Goal: Information Seeking & Learning: Learn about a topic

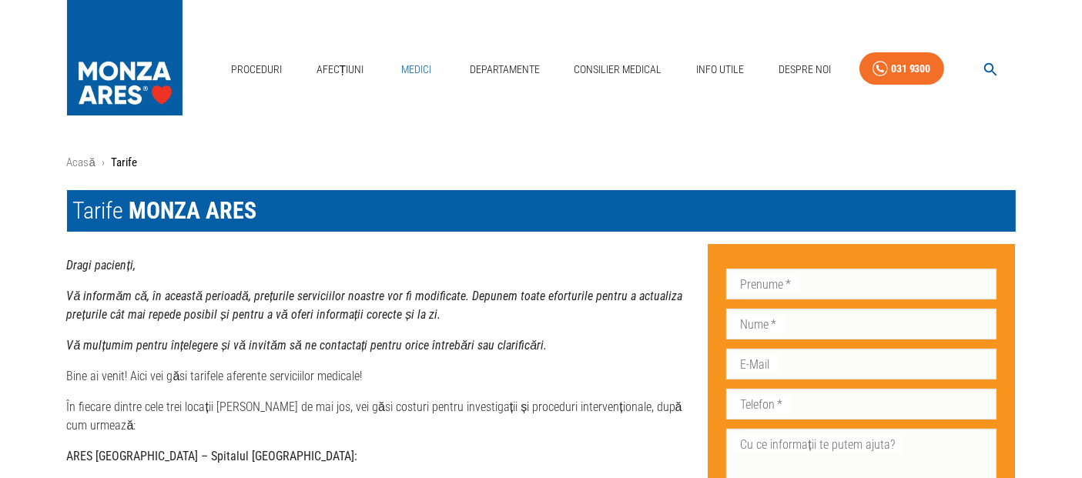
click at [406, 62] on link "Medici" at bounding box center [416, 70] width 49 height 32
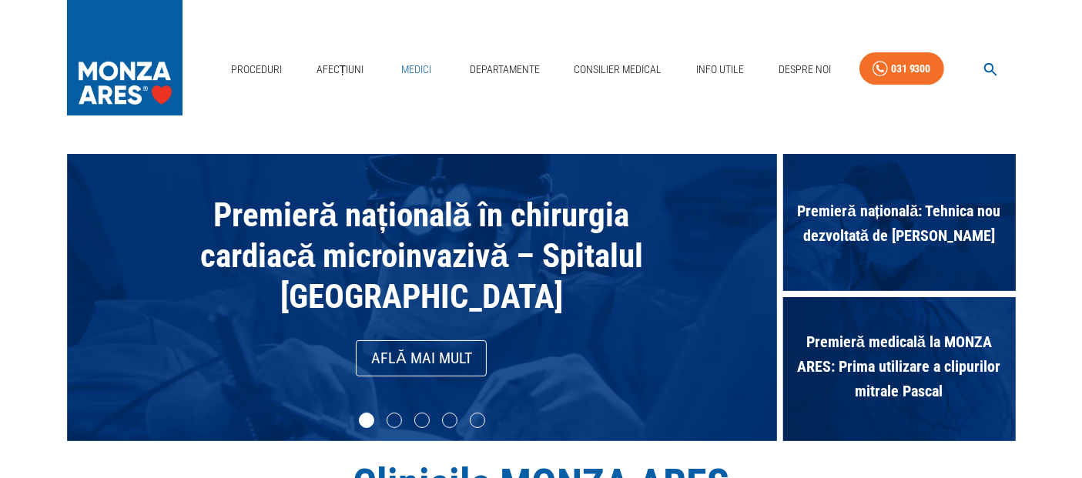
click at [413, 68] on link "Medici" at bounding box center [416, 70] width 49 height 32
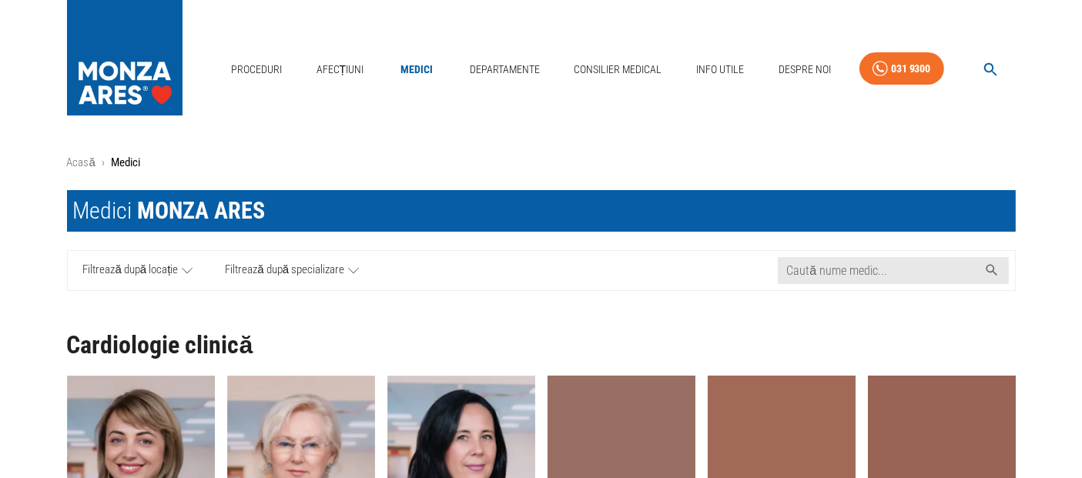
click at [171, 270] on span "Filtrează după locație" at bounding box center [130, 270] width 95 height 19
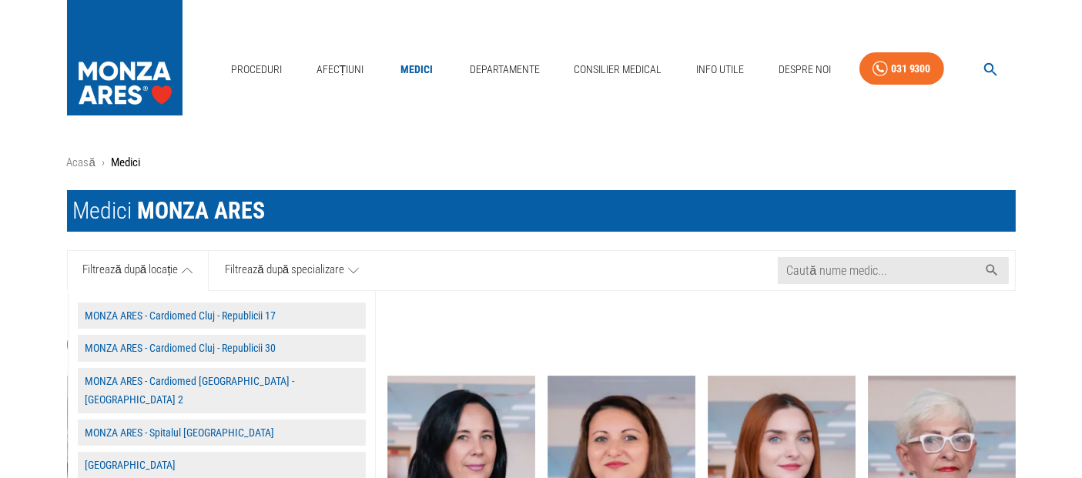
click at [199, 350] on button "MONZA ARES - Cardiomed Cluj - Republicii 30" at bounding box center [222, 348] width 288 height 27
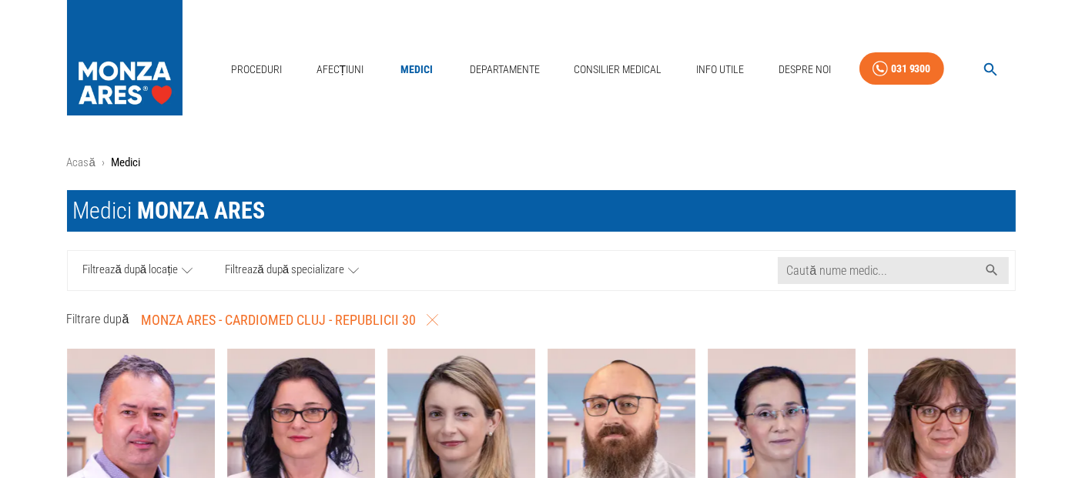
click at [178, 265] on link "Filtrează după locație" at bounding box center [139, 270] width 142 height 39
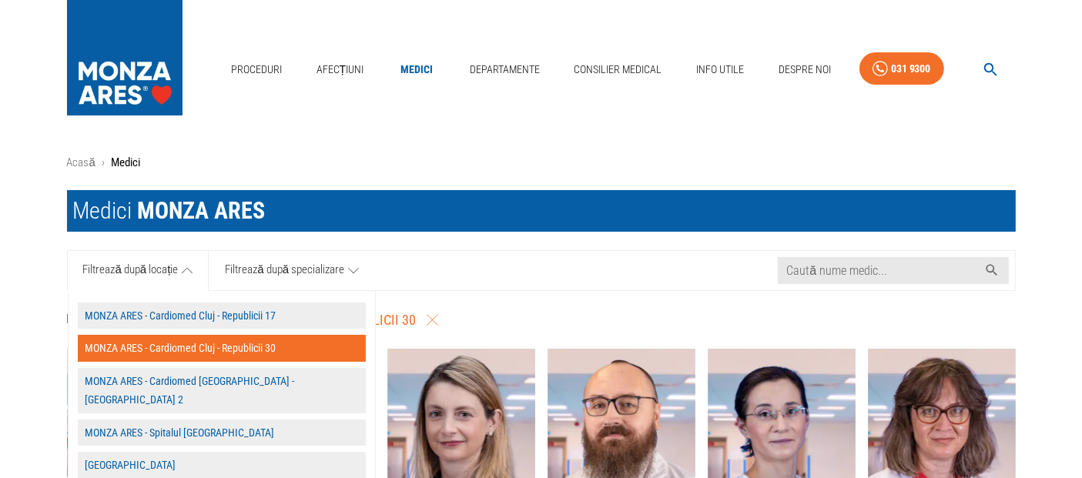
click at [229, 313] on button "MONZA ARES - Cardiomed Cluj - Republicii 17" at bounding box center [222, 316] width 288 height 27
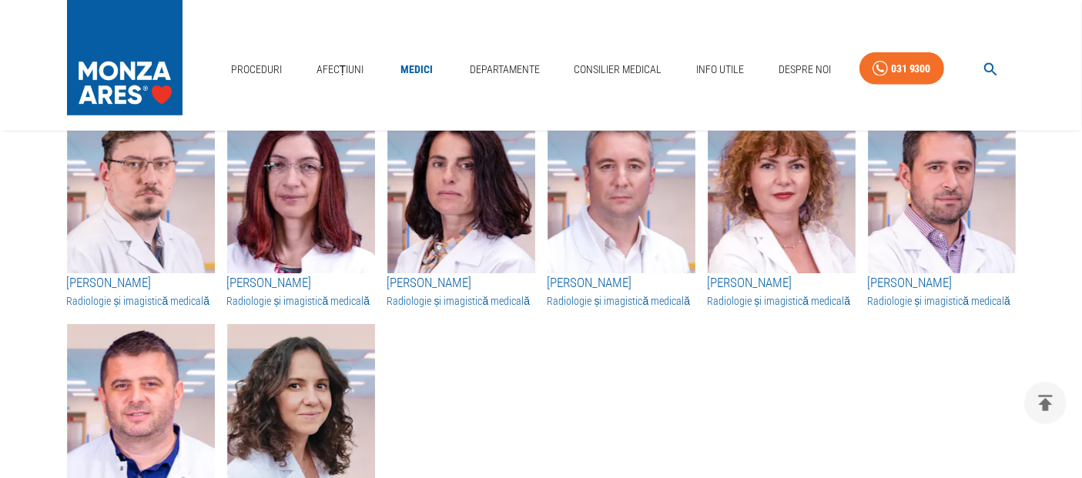
scroll to position [1540, 0]
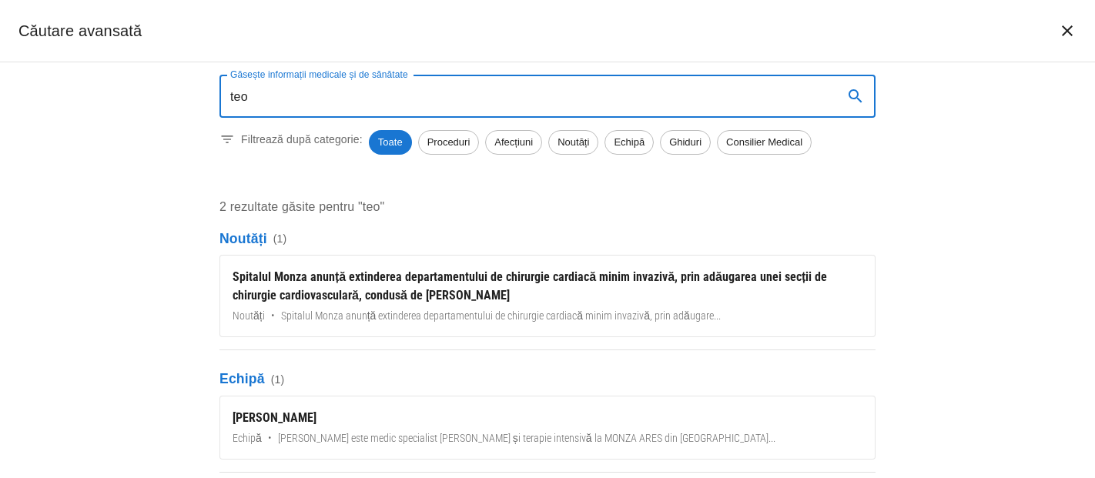
type input "teo"
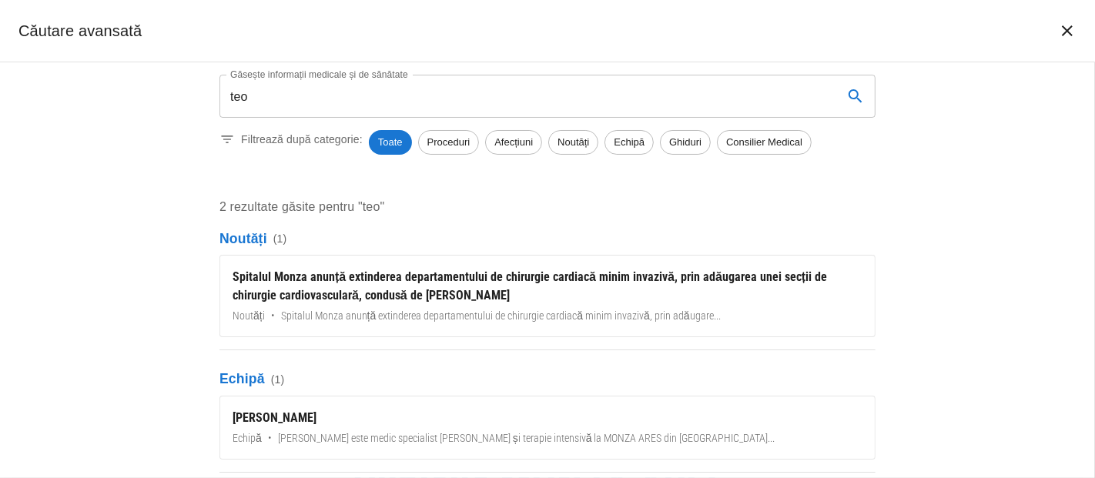
type textarea "d"
click at [373, 119] on div "Găsește informații medicale și de sănătate teo Găsește informații medicale și d…" at bounding box center [547, 120] width 656 height 117
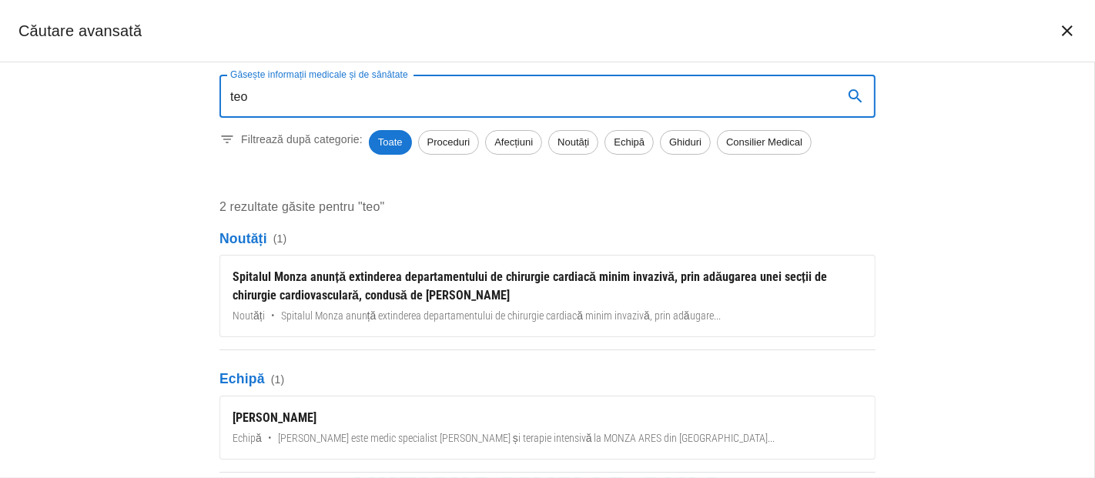
click at [373, 102] on input "teo" at bounding box center [524, 96] width 611 height 43
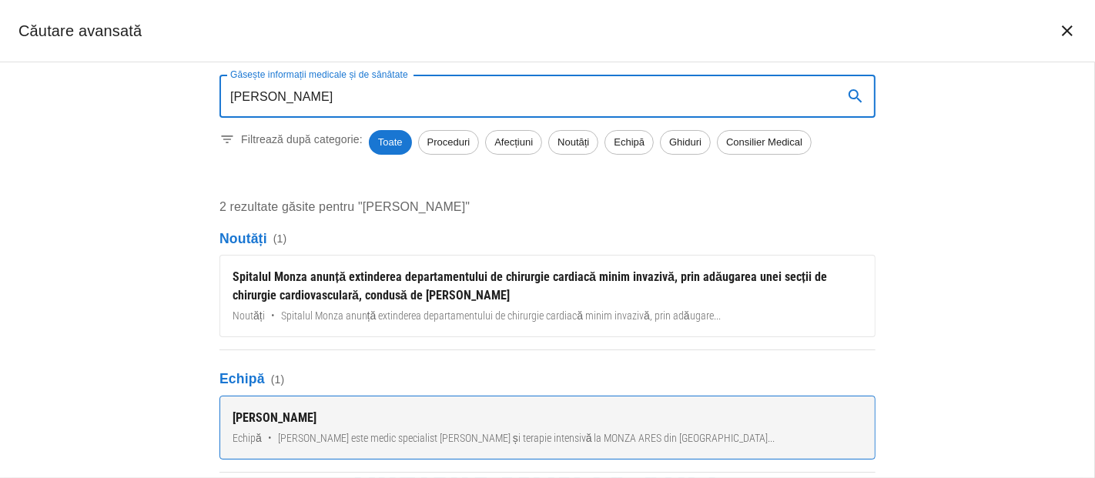
type input "teodore"
click at [323, 414] on div "[PERSON_NAME]" at bounding box center [548, 418] width 630 height 18
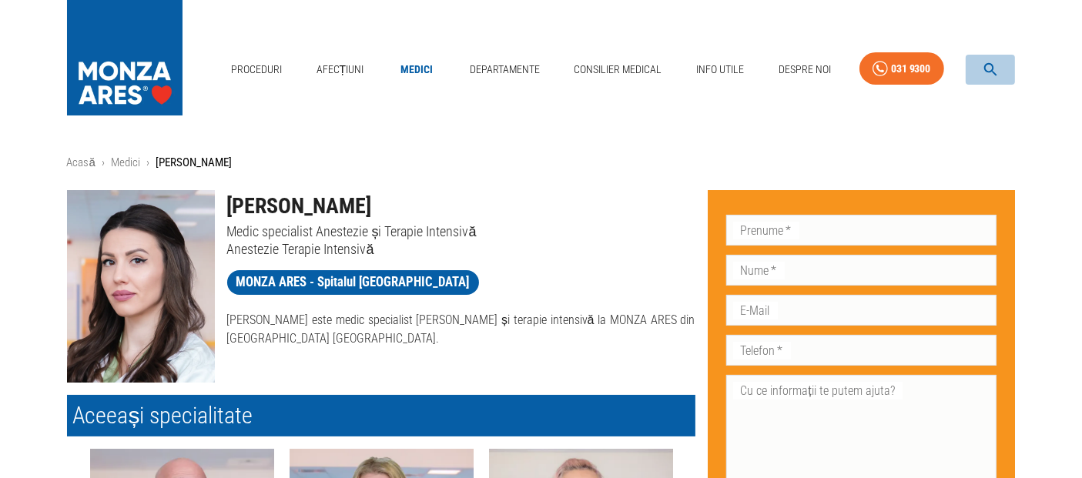
click at [988, 62] on icon "button" at bounding box center [991, 70] width 18 height 18
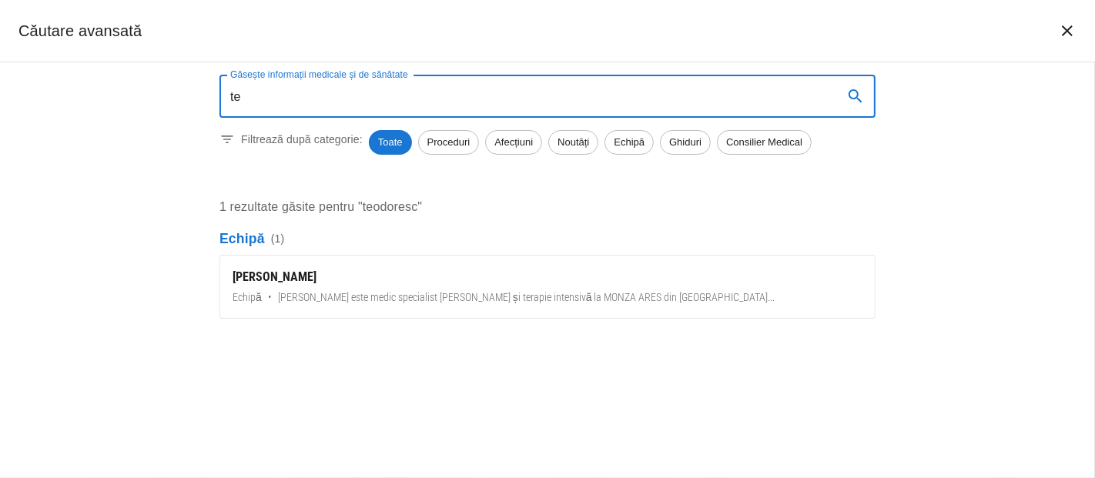
type input "t"
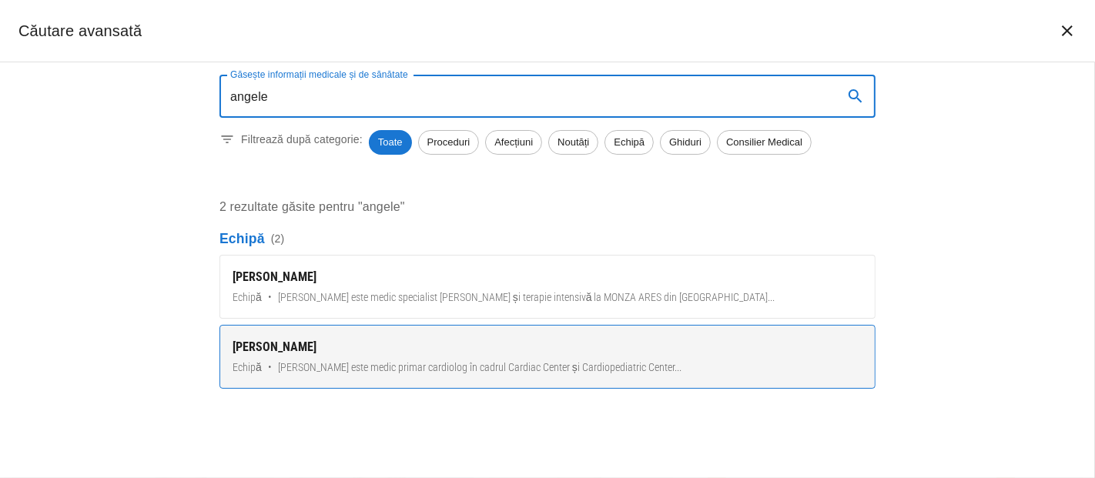
type input "angele"
click at [375, 364] on span "Dr. Angela Georgescu este medic primar cardiolog în cadrul Cardiac Center și Ca…" at bounding box center [479, 368] width 403 height 16
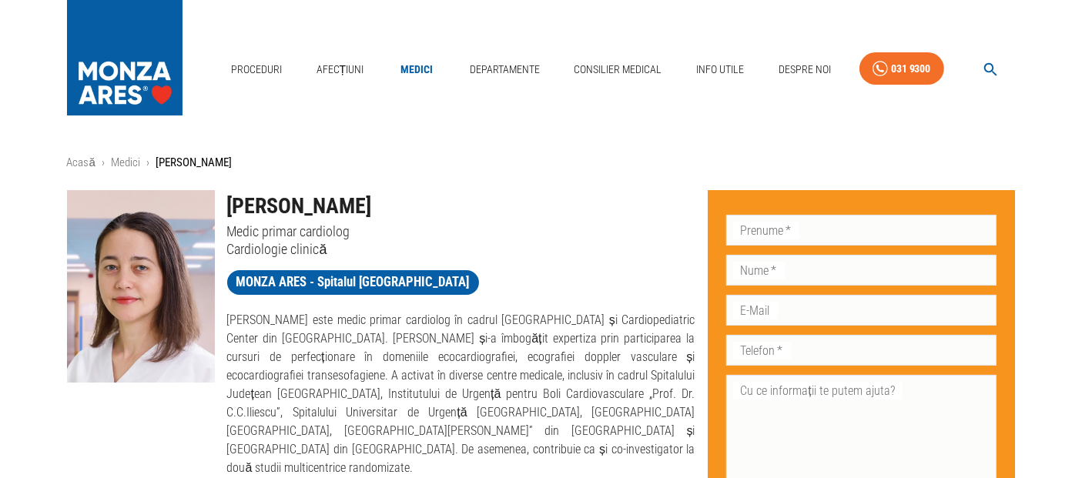
click at [984, 65] on icon "button" at bounding box center [990, 69] width 13 height 13
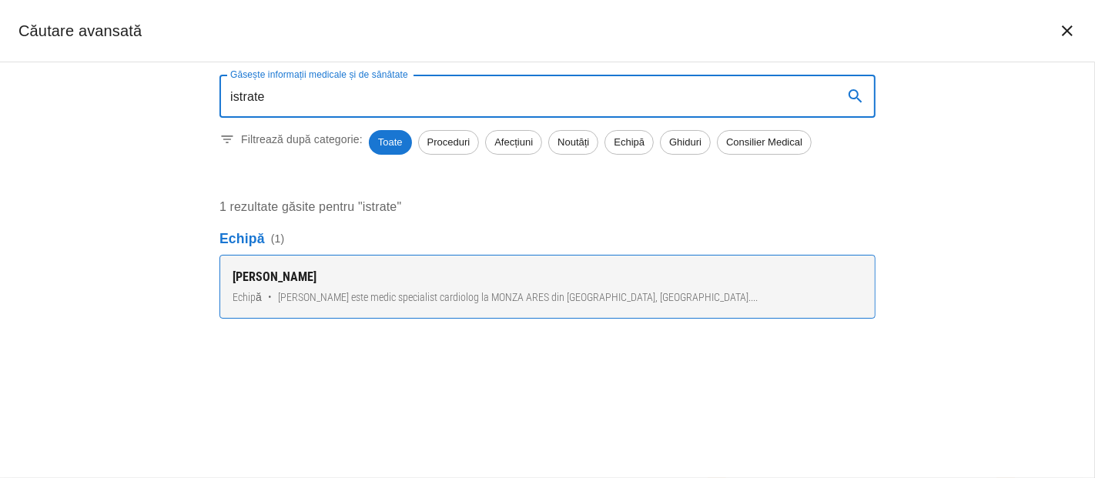
type input "istrate"
click at [413, 283] on div "[PERSON_NAME]" at bounding box center [548, 277] width 630 height 18
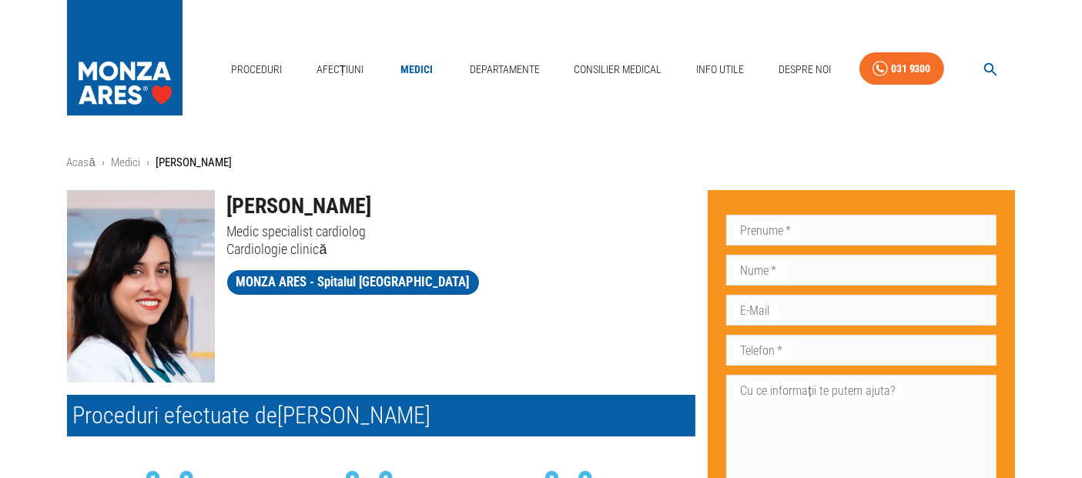
click at [986, 65] on icon "button" at bounding box center [990, 69] width 13 height 13
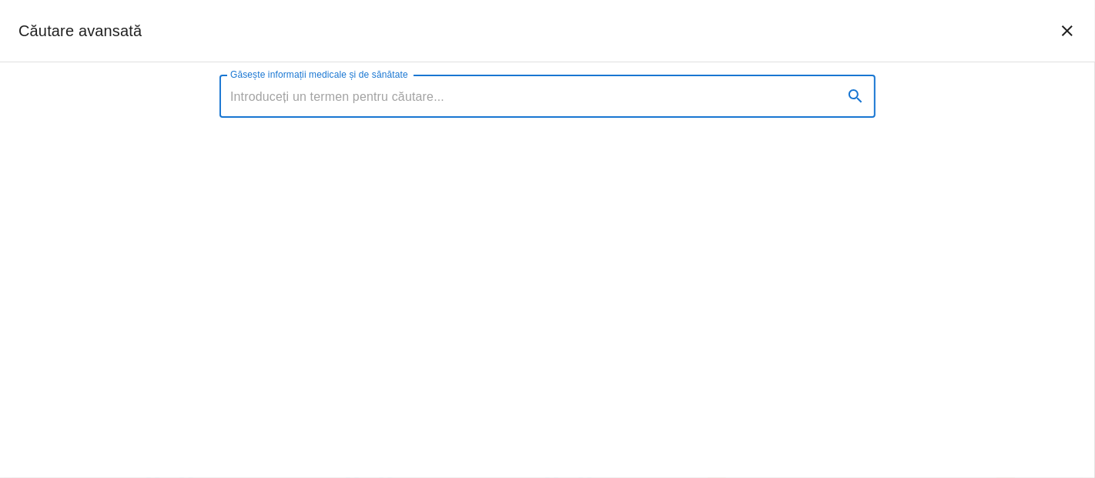
click at [1074, 32] on icon "închide căutarea" at bounding box center [1067, 31] width 18 height 18
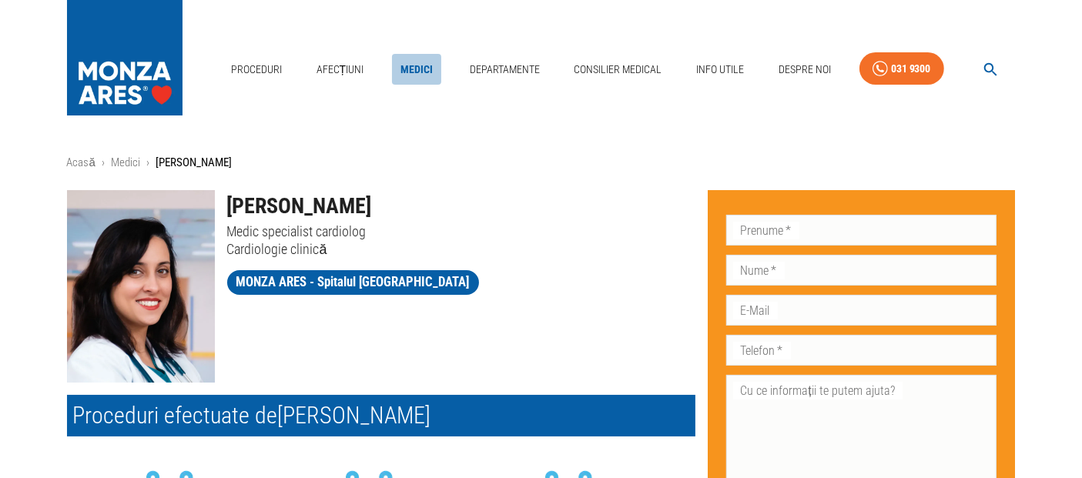
click at [423, 58] on link "Medici" at bounding box center [416, 70] width 49 height 32
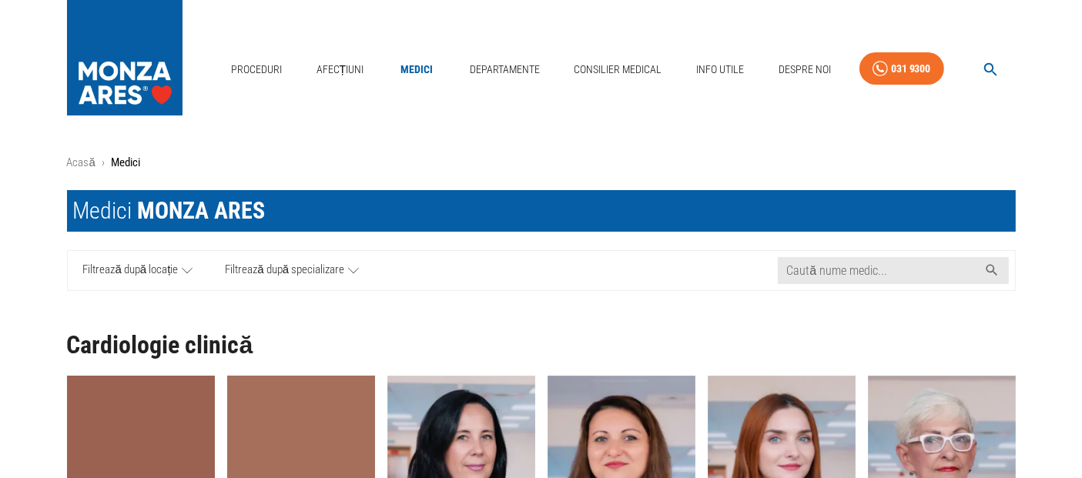
click at [155, 274] on span "Filtrează după locație" at bounding box center [130, 270] width 95 height 19
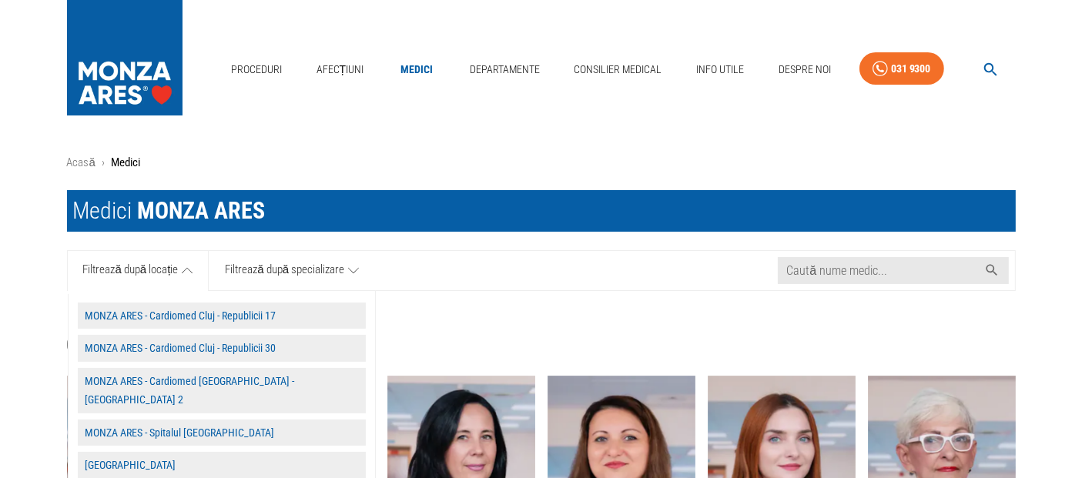
click at [181, 420] on button "MONZA ARES - Spitalul [GEOGRAPHIC_DATA]" at bounding box center [222, 433] width 288 height 27
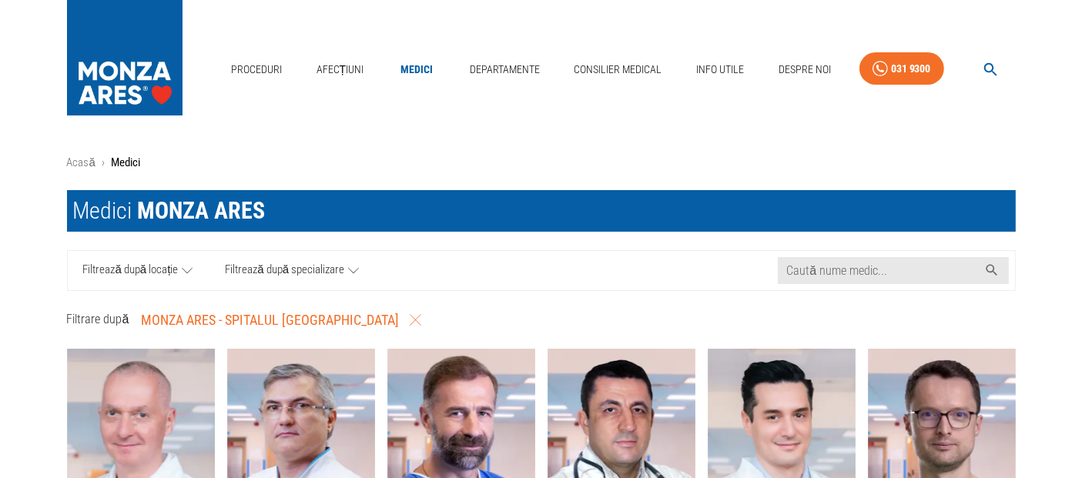
click at [333, 265] on span "Filtrează după specializare" at bounding box center [284, 270] width 119 height 19
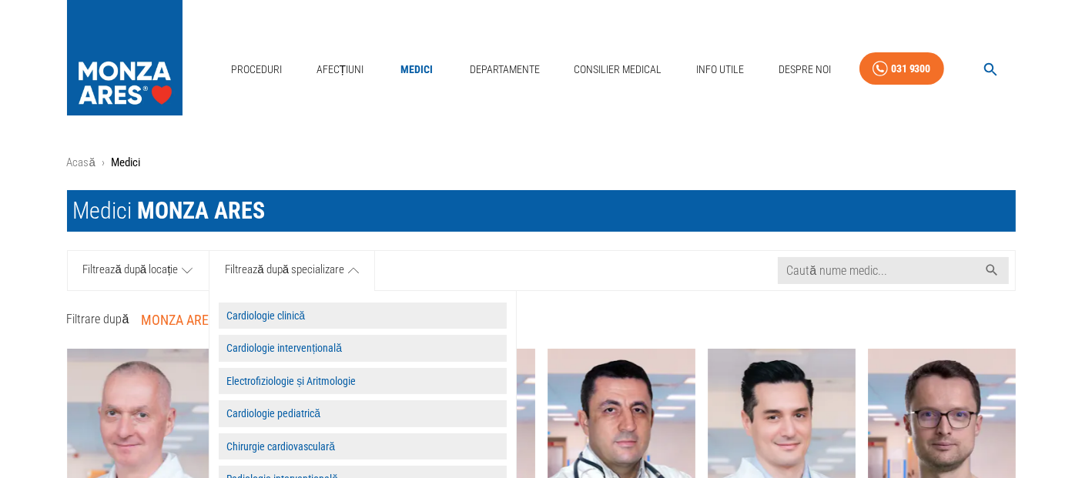
click at [320, 327] on button "Cardiologie clinică" at bounding box center [363, 316] width 288 height 27
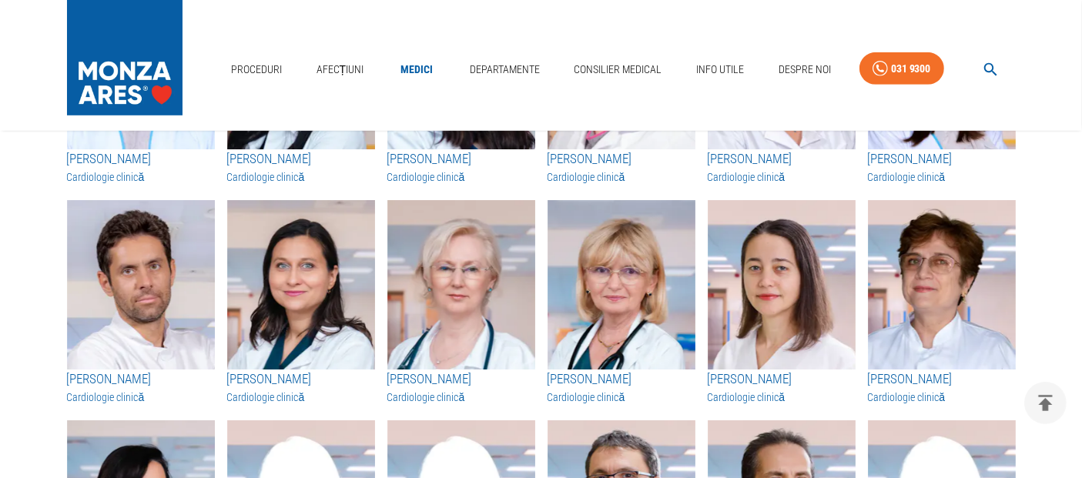
scroll to position [1026, 0]
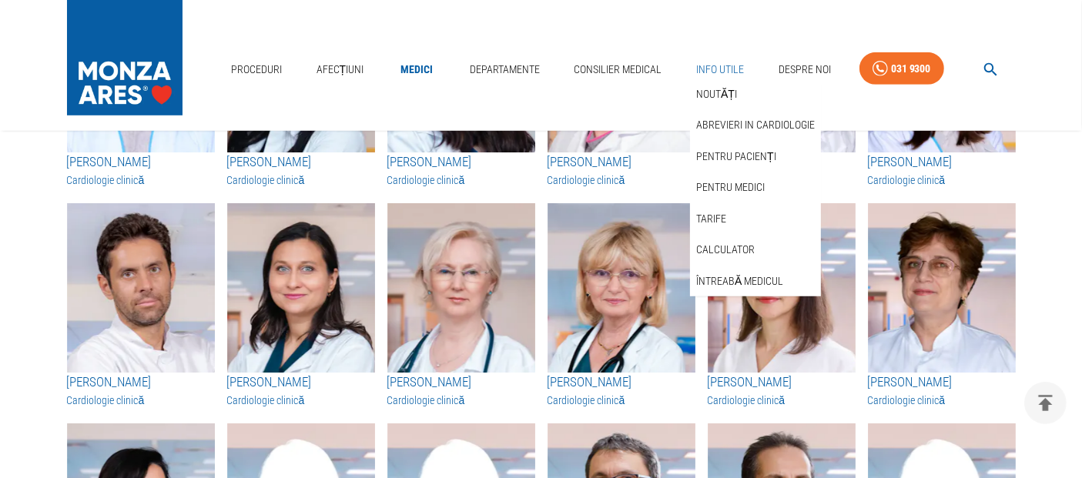
click at [725, 66] on link "Info Utile" at bounding box center [720, 70] width 60 height 32
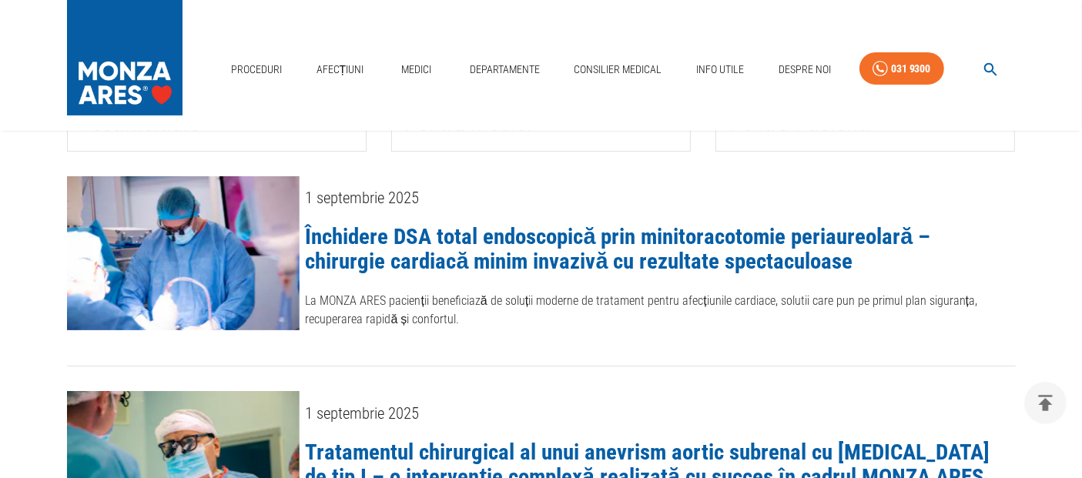
scroll to position [342, 0]
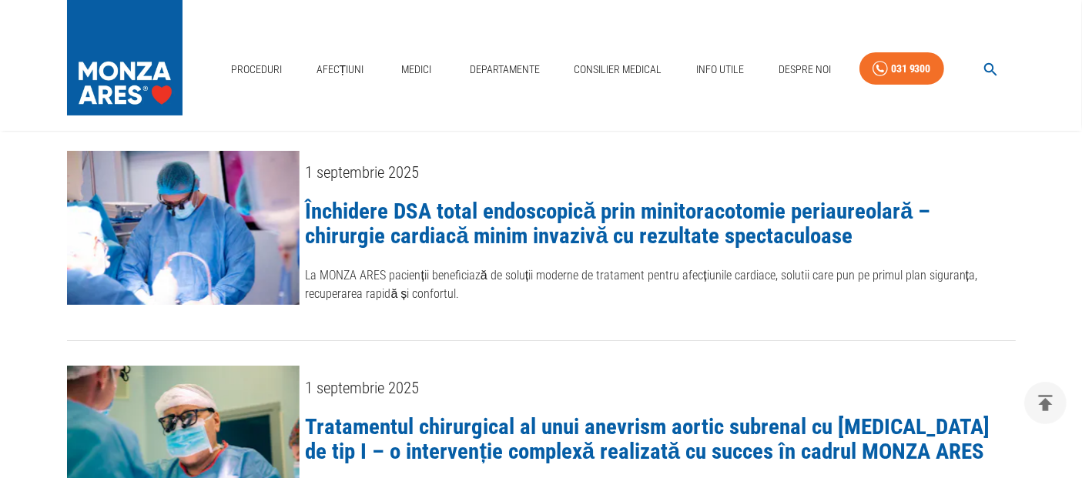
click at [527, 213] on link "Închidere DSA total endoscopică prin minitoracotomie periaureolară – chirurgie …" at bounding box center [618, 223] width 625 height 51
